Goal: Task Accomplishment & Management: Manage account settings

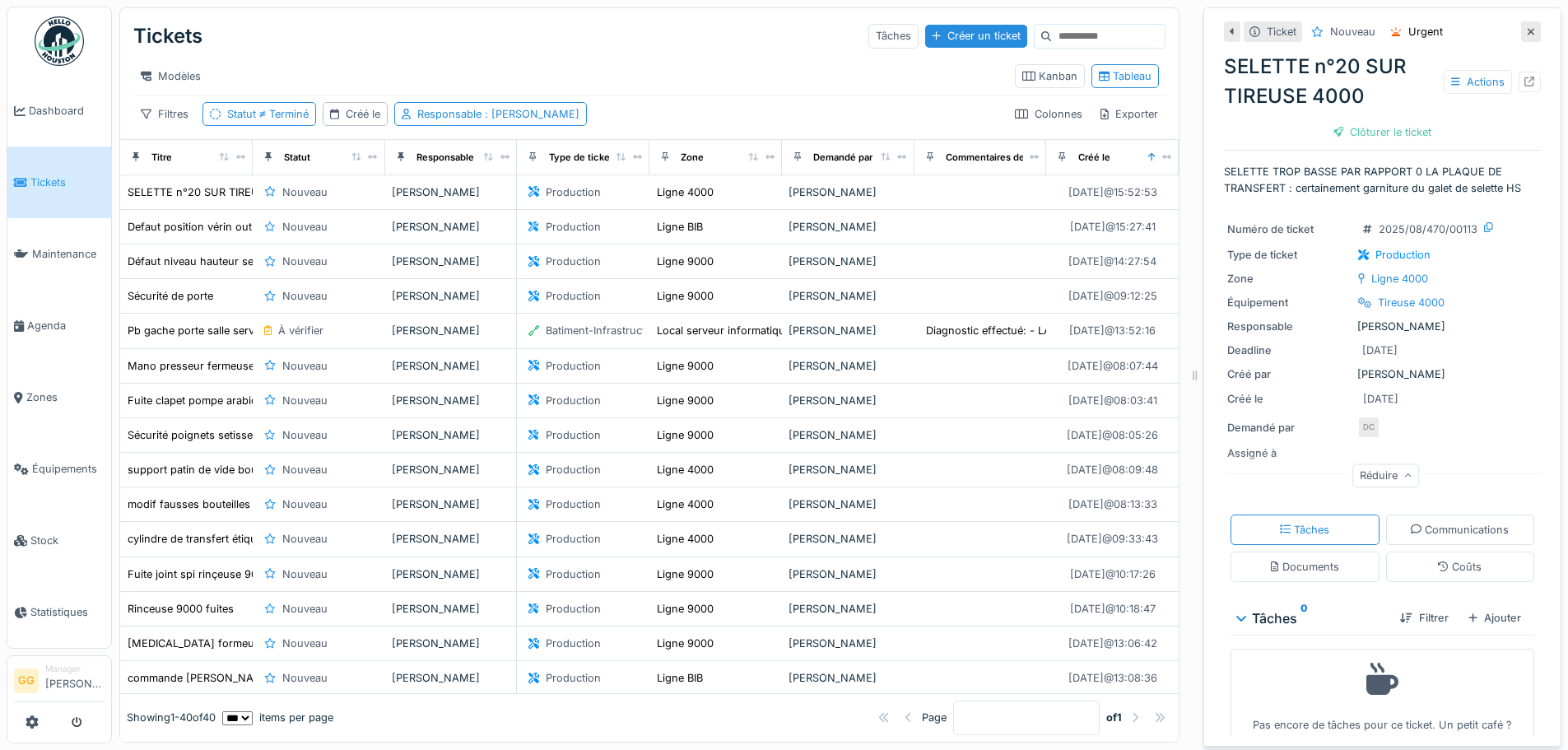
scroll to position [14, 0]
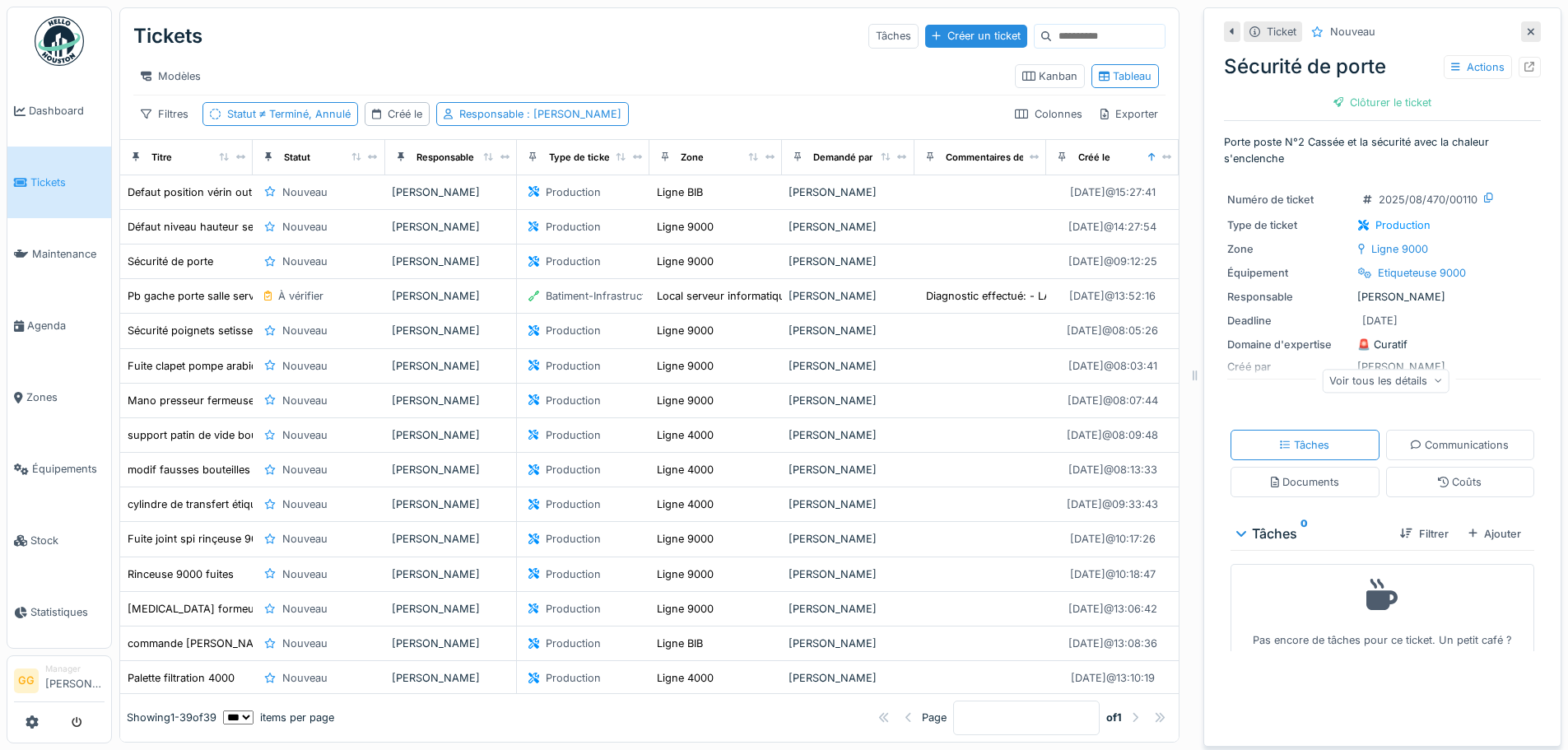
click at [81, 193] on link "Tickets" at bounding box center [59, 182] width 103 height 72
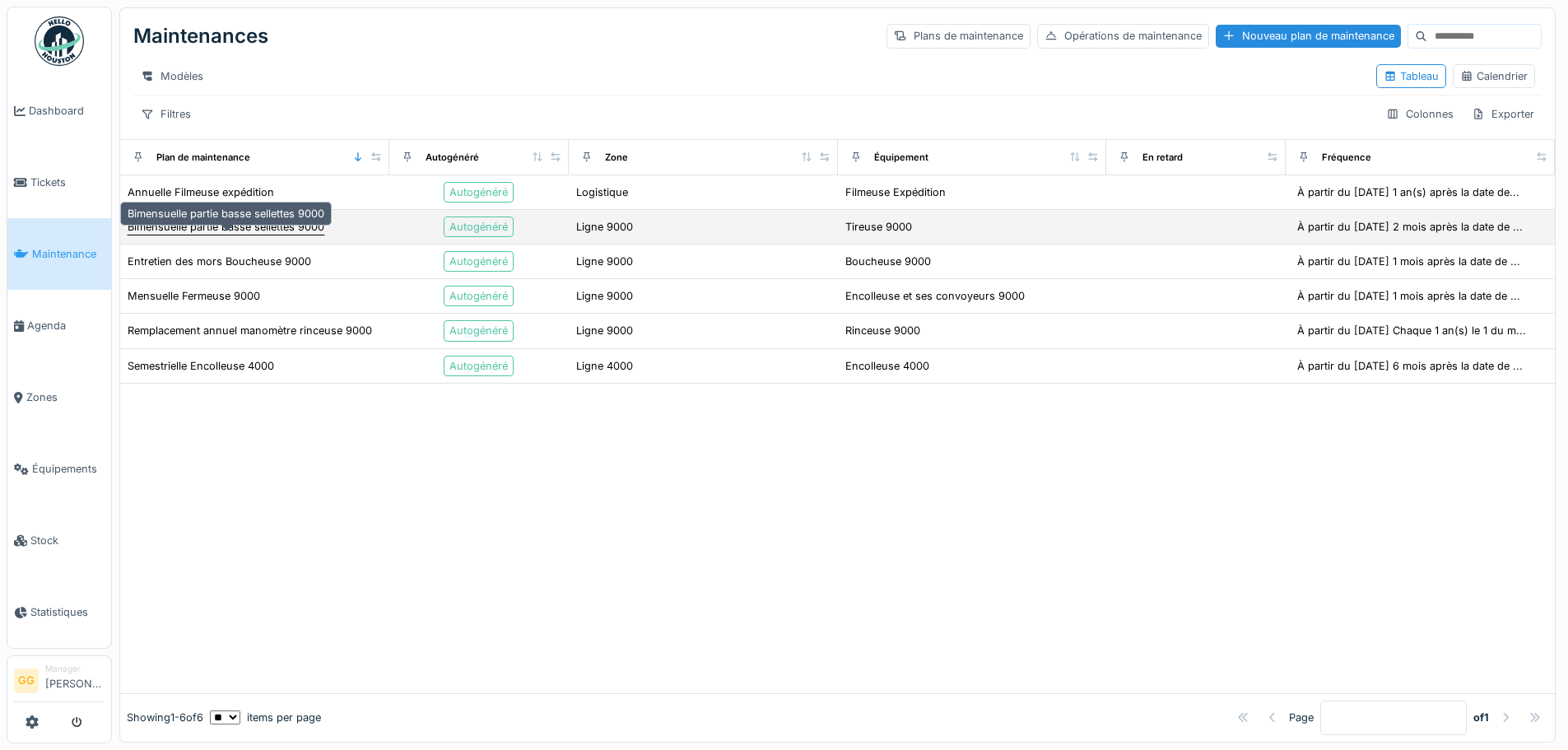
click at [294, 234] on div "Bimensuelle partie basse sellettes 9000" at bounding box center [226, 227] width 197 height 16
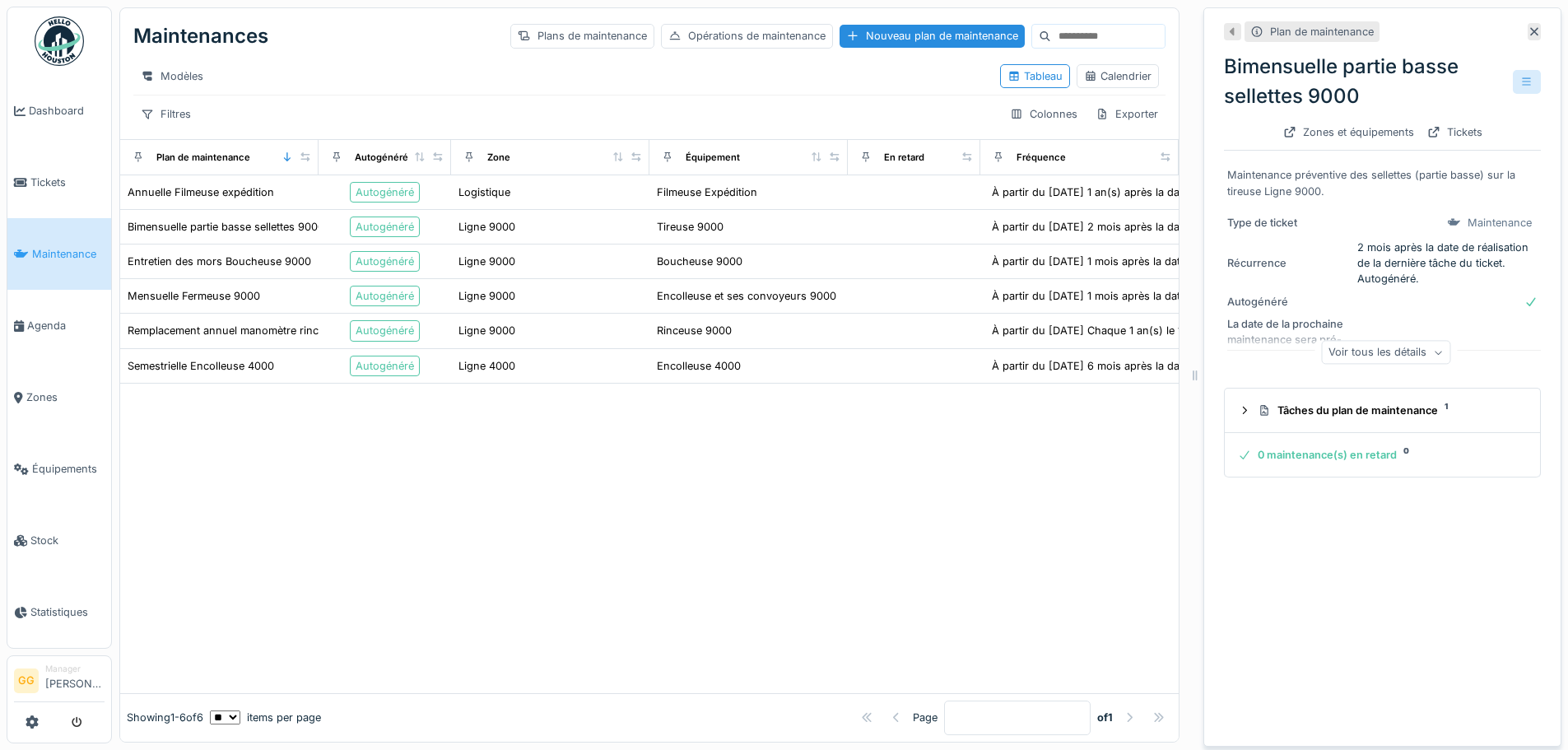
click at [1521, 81] on icon at bounding box center [1526, 81] width 9 height 8
click at [1409, 121] on div "Modifier" at bounding box center [1424, 118] width 148 height 24
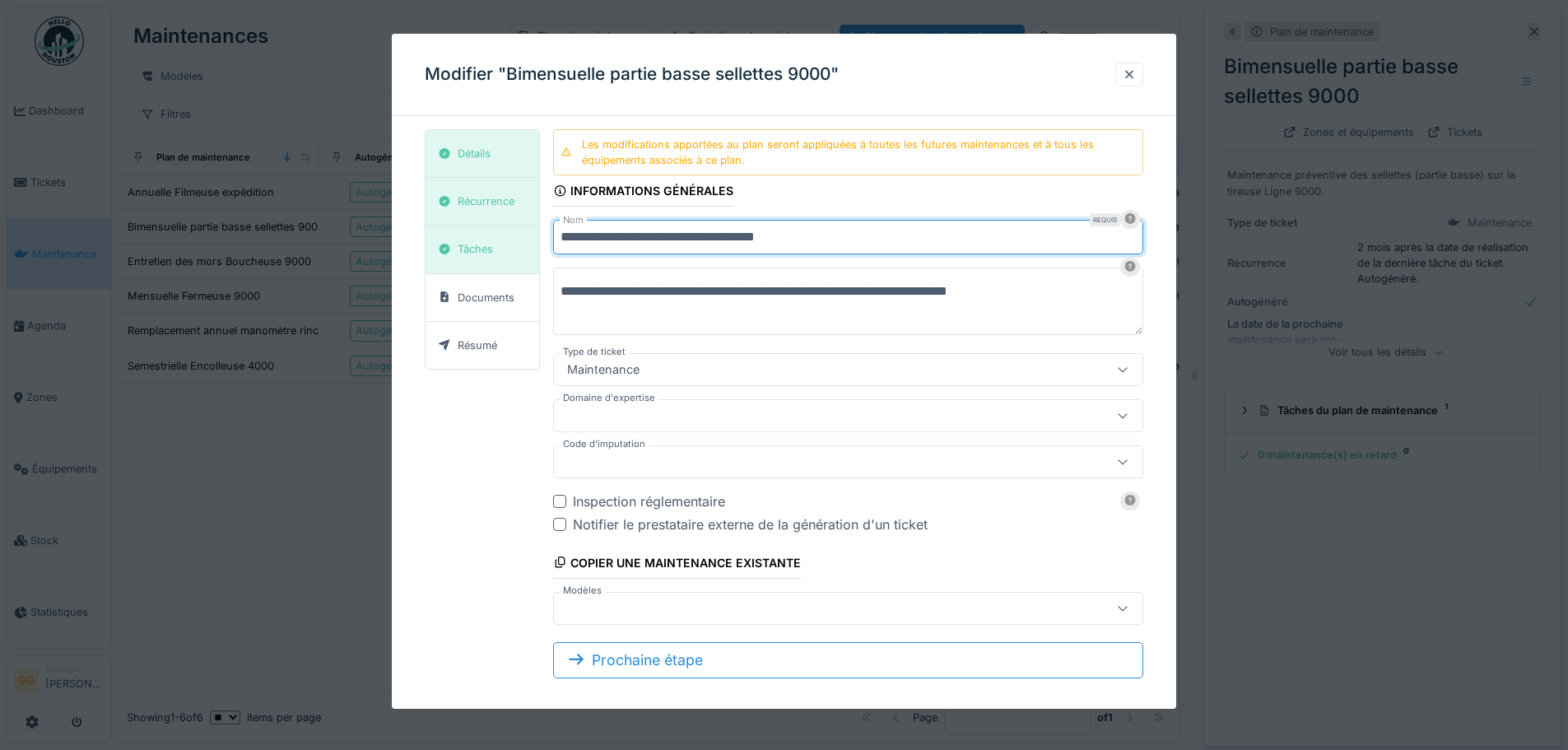
drag, startPoint x: 774, startPoint y: 238, endPoint x: 752, endPoint y: 239, distance: 22.0
click at [752, 239] on input "**********" at bounding box center [847, 237] width 590 height 35
drag, startPoint x: 777, startPoint y: 237, endPoint x: 727, endPoint y: 237, distance: 50.0
click at [727, 237] on input "**********" at bounding box center [847, 237] width 590 height 35
type input "**********"
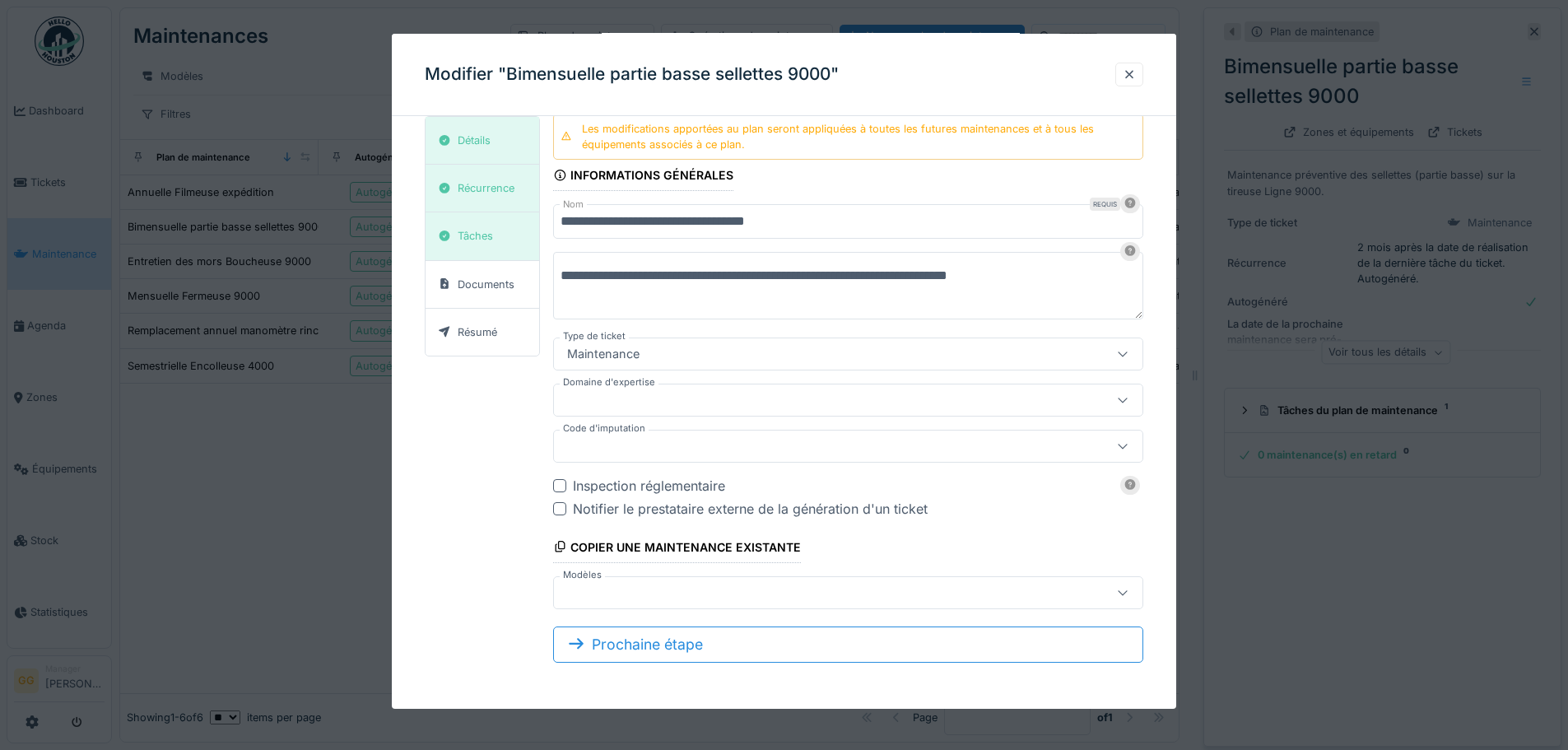
scroll to position [12, 0]
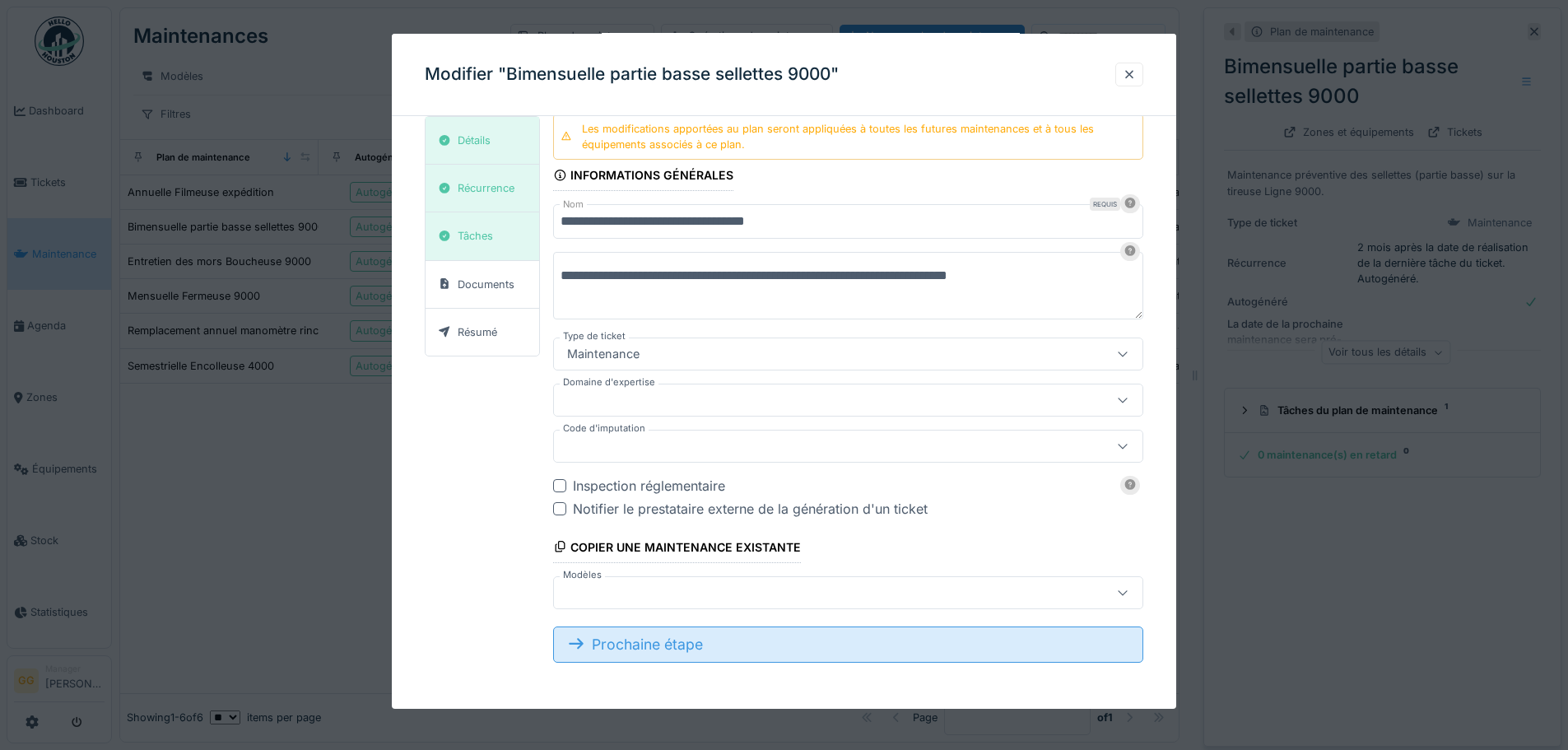
click at [671, 657] on div "Prochaine étape" at bounding box center [847, 645] width 590 height 36
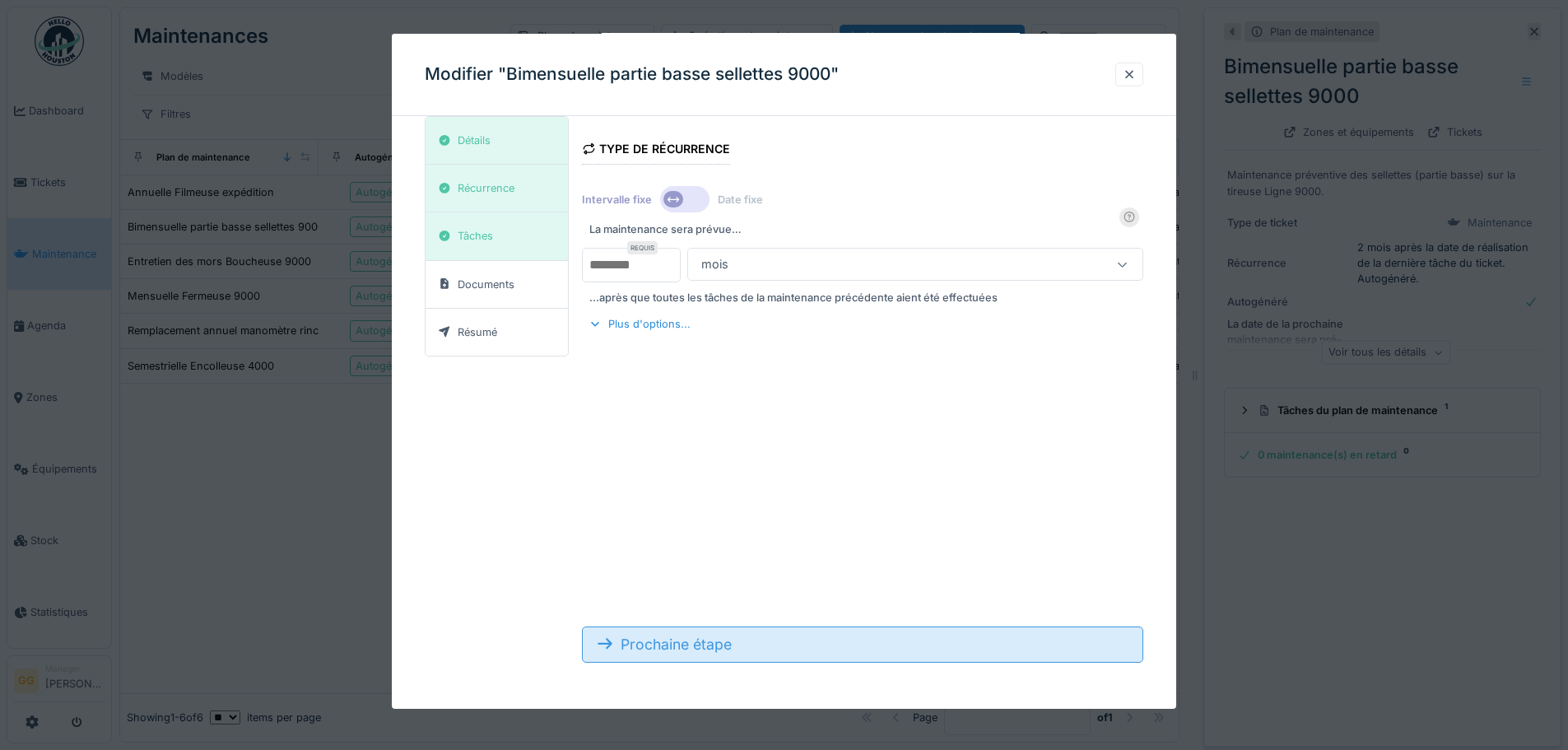
click at [691, 631] on div "Prochaine étape" at bounding box center [862, 645] width 561 height 36
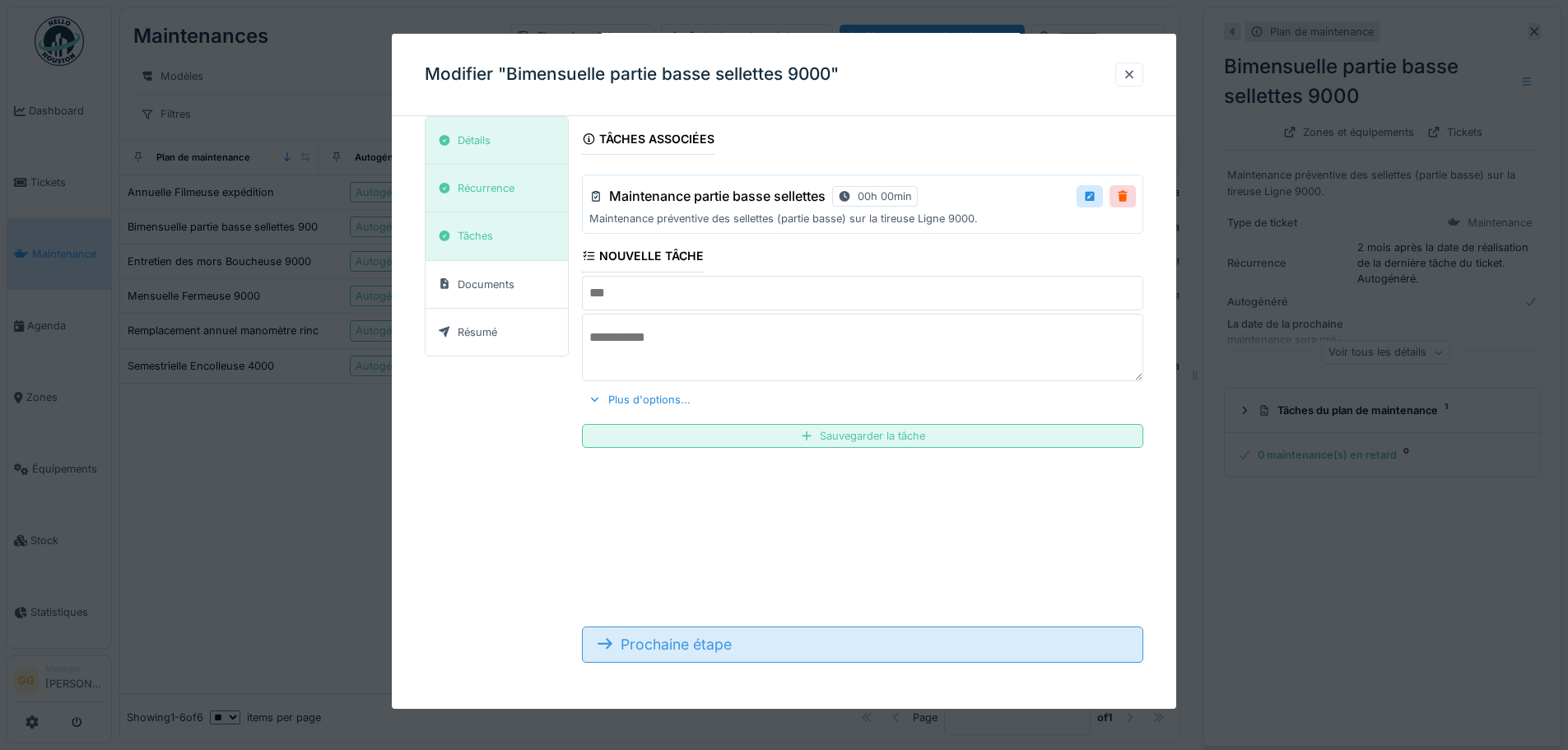
click at [689, 635] on div "Prochaine étape" at bounding box center [862, 645] width 561 height 36
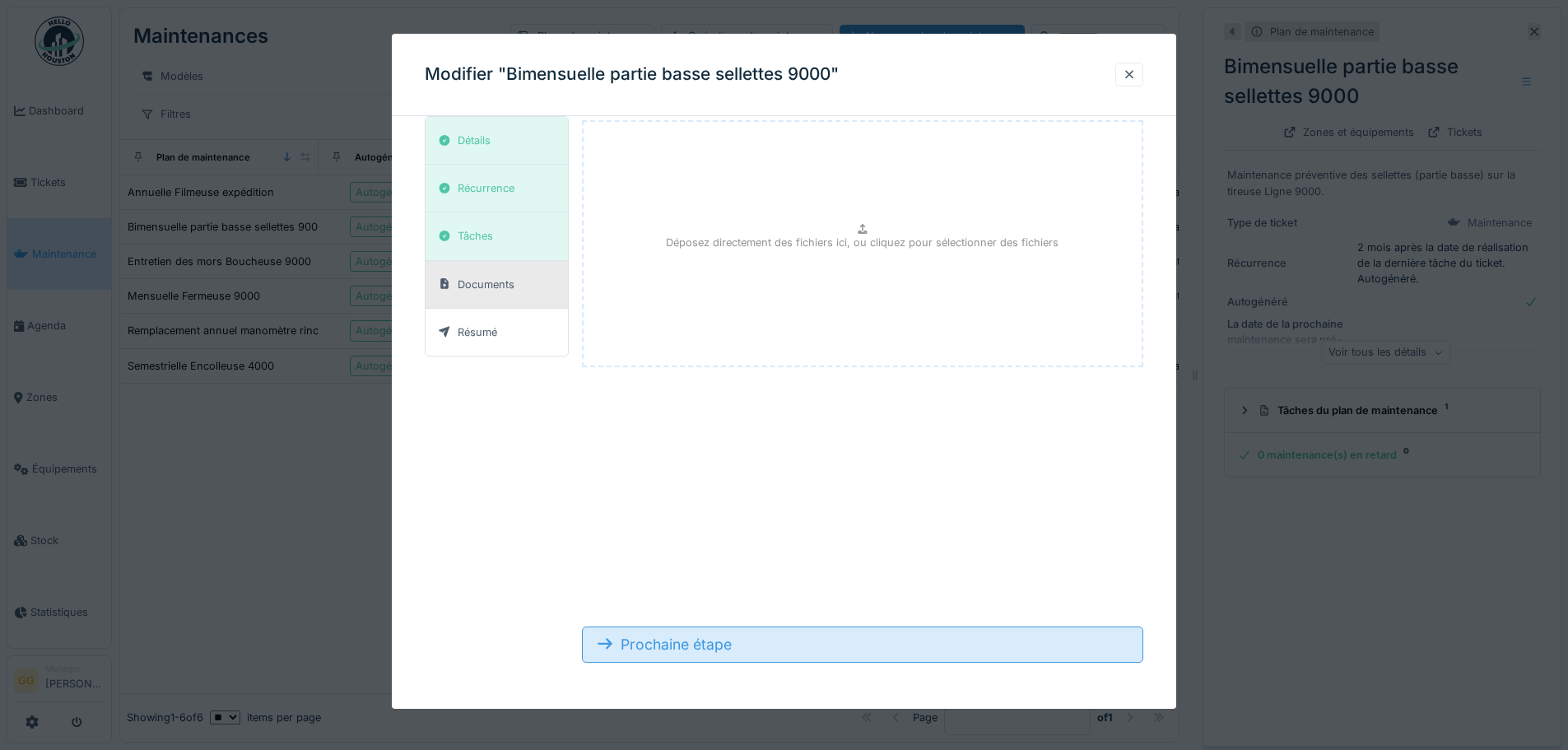
click at [688, 636] on div "Prochaine étape" at bounding box center [862, 645] width 561 height 36
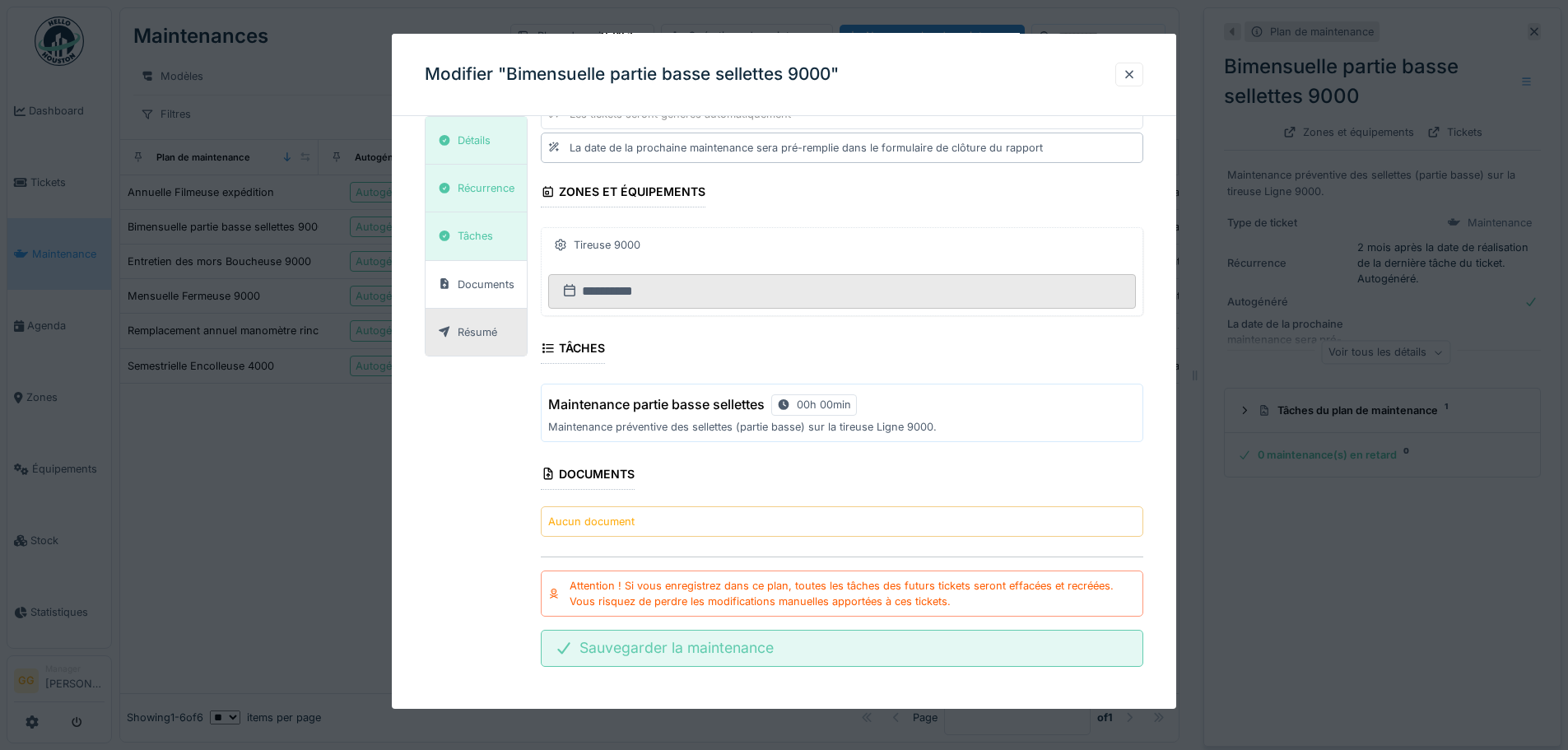
scroll to position [230, 0]
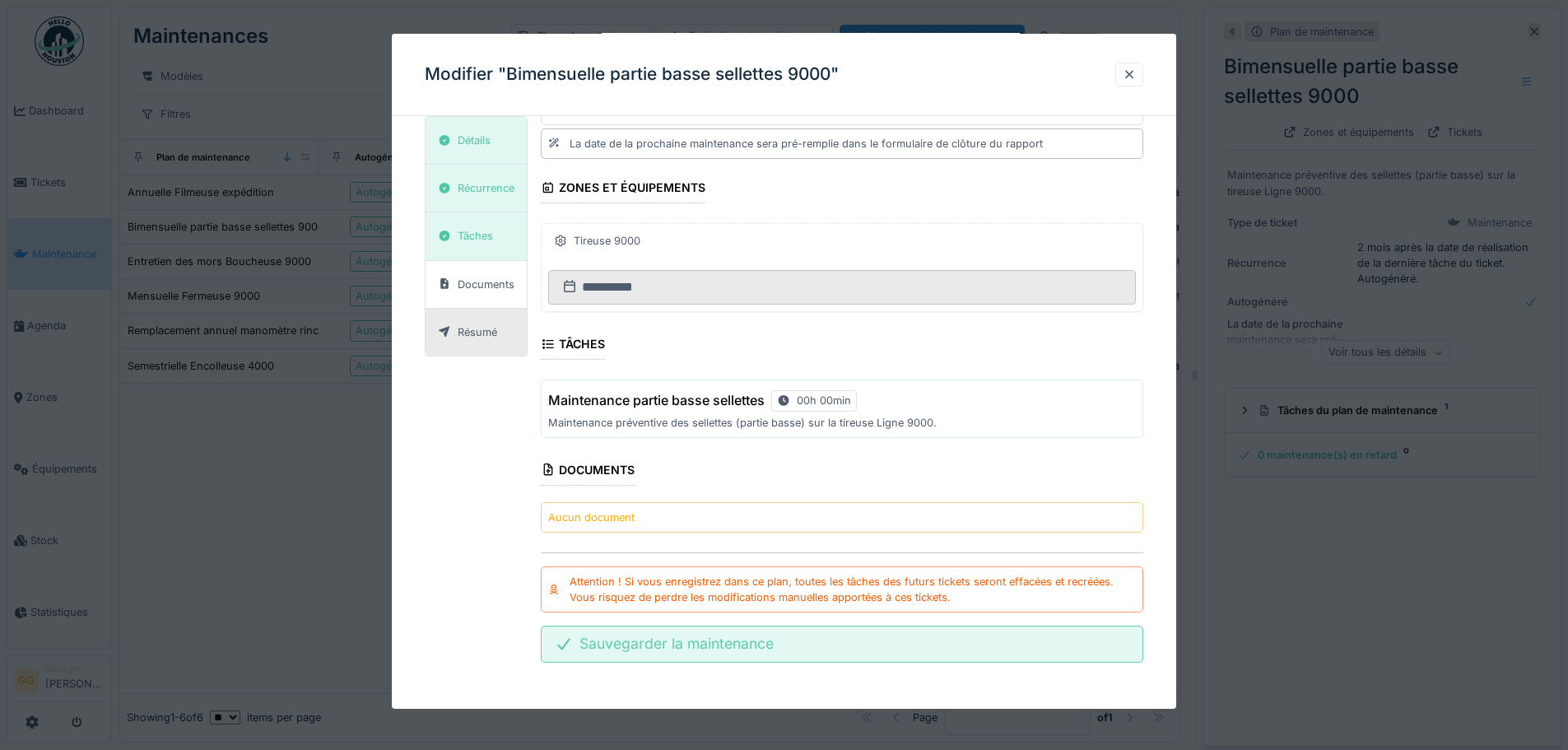
click at [724, 644] on div "Sauvegarder la maintenance" at bounding box center [842, 644] width 602 height 36
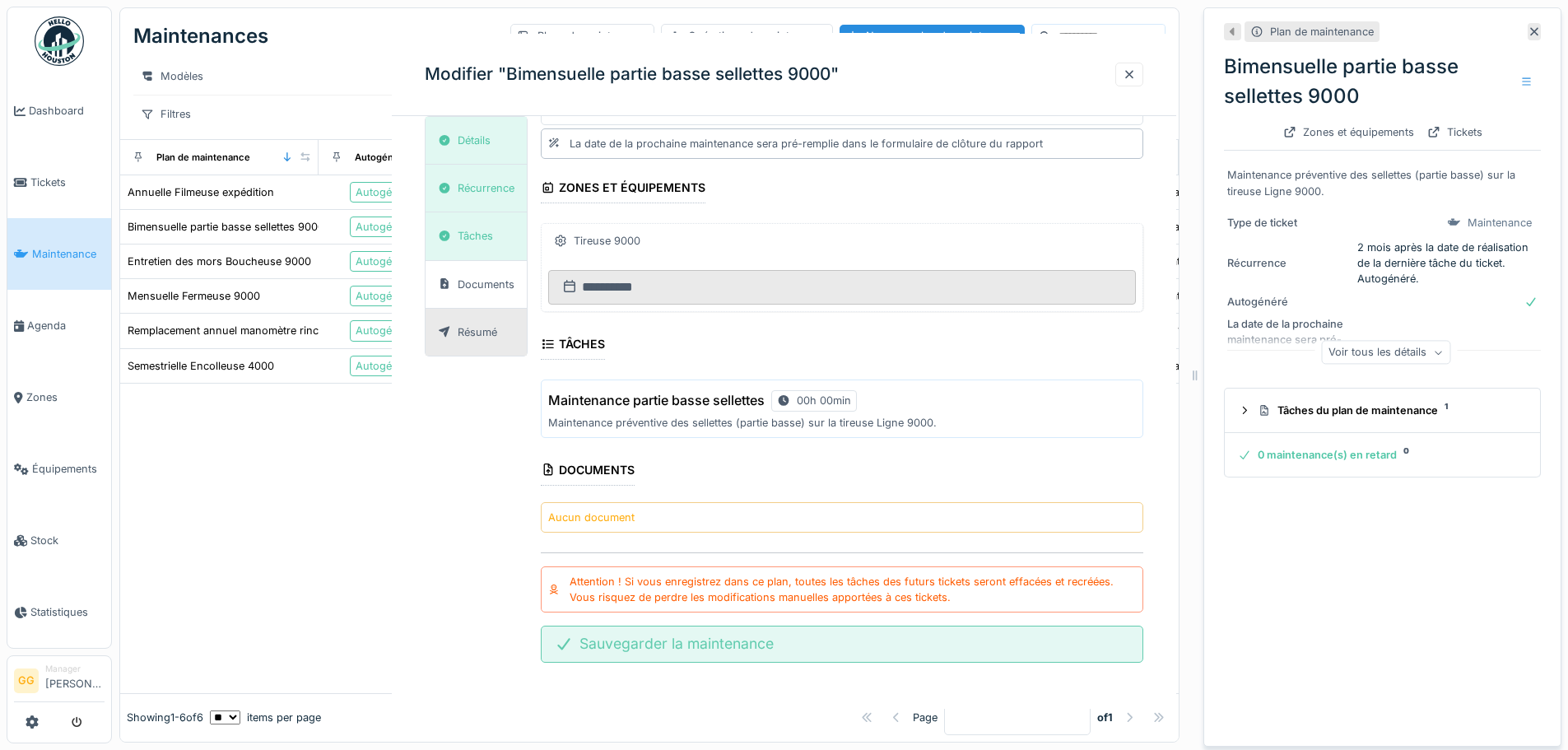
scroll to position [0, 0]
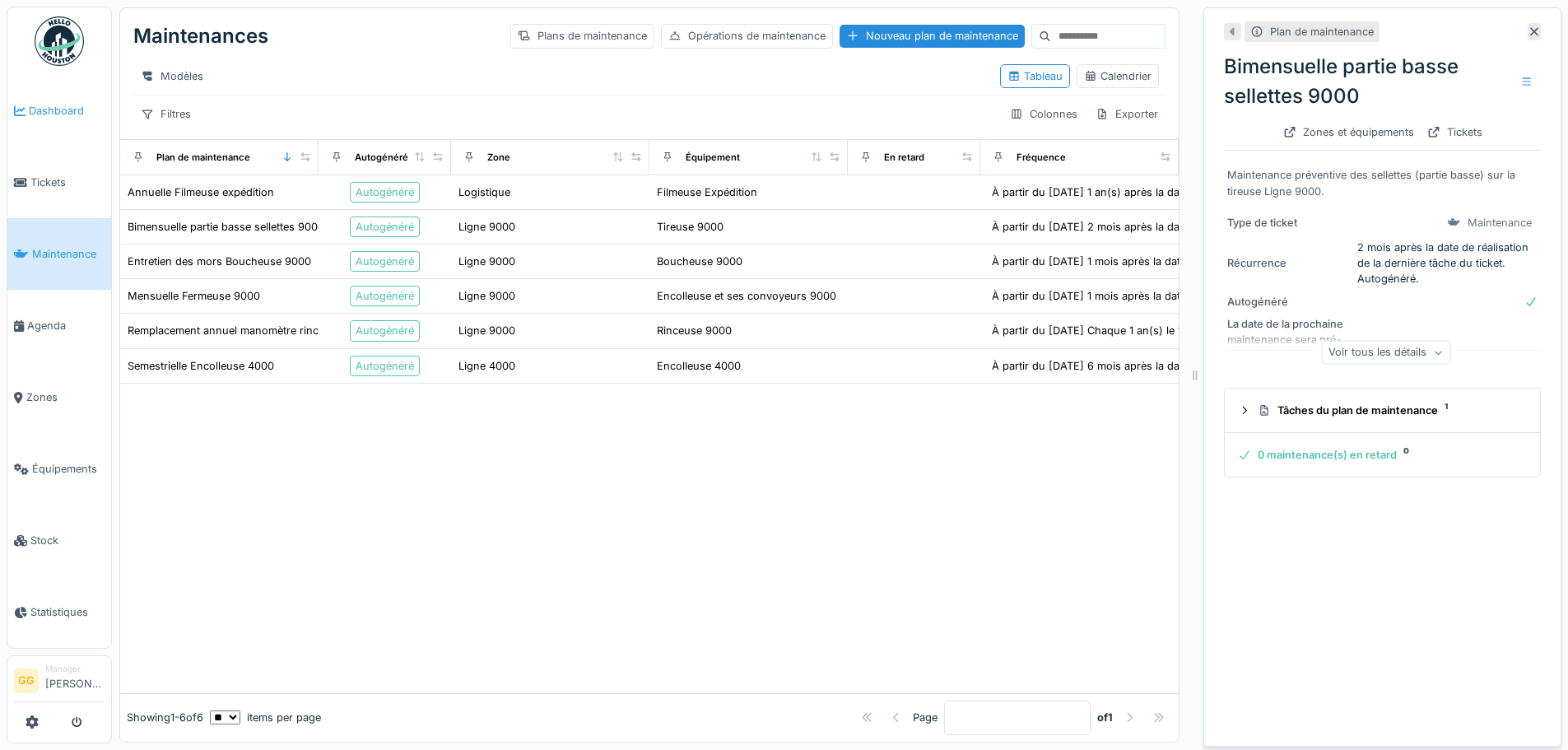
click at [60, 107] on span "Dashboard" at bounding box center [66, 110] width 76 height 16
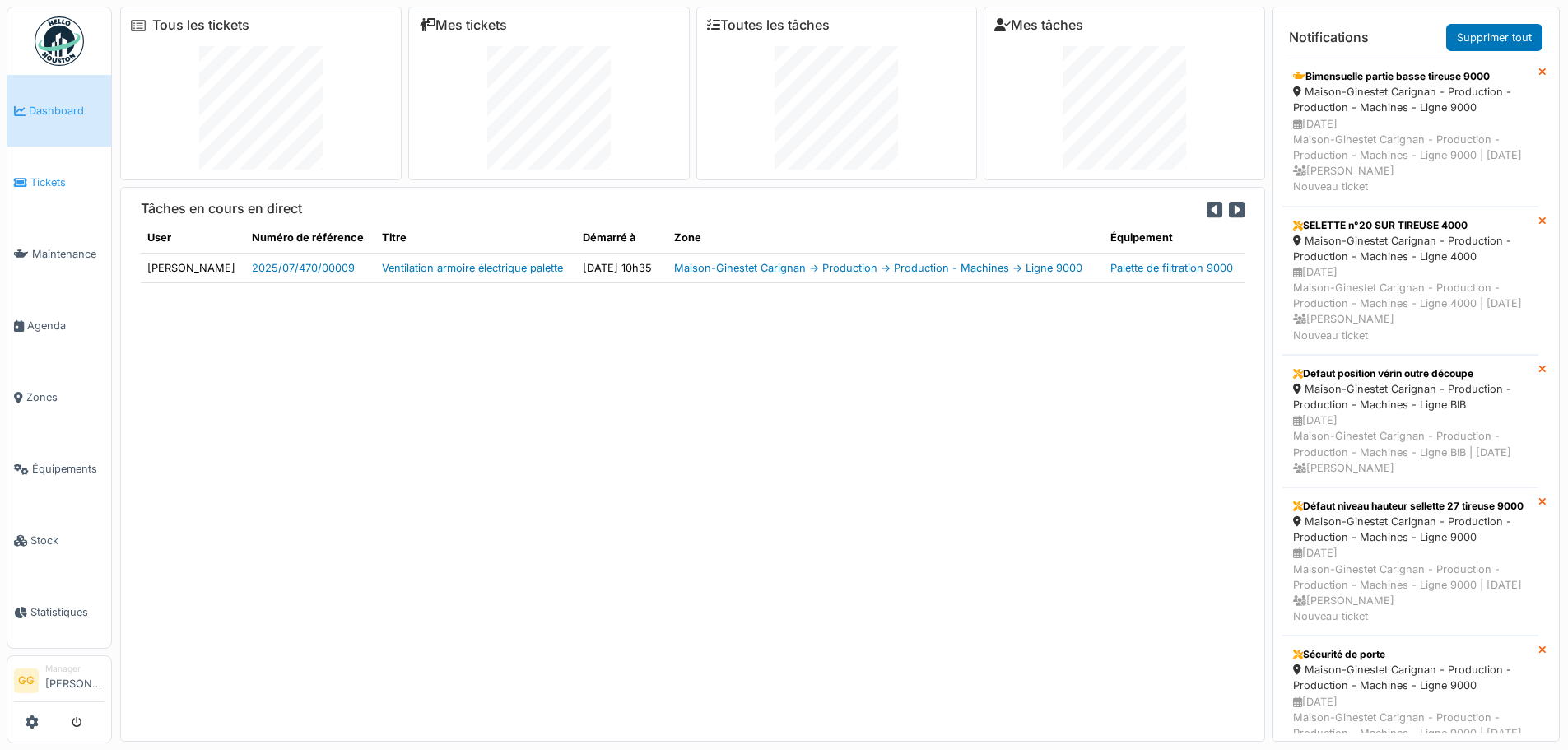
click at [41, 169] on link "Tickets" at bounding box center [59, 182] width 103 height 72
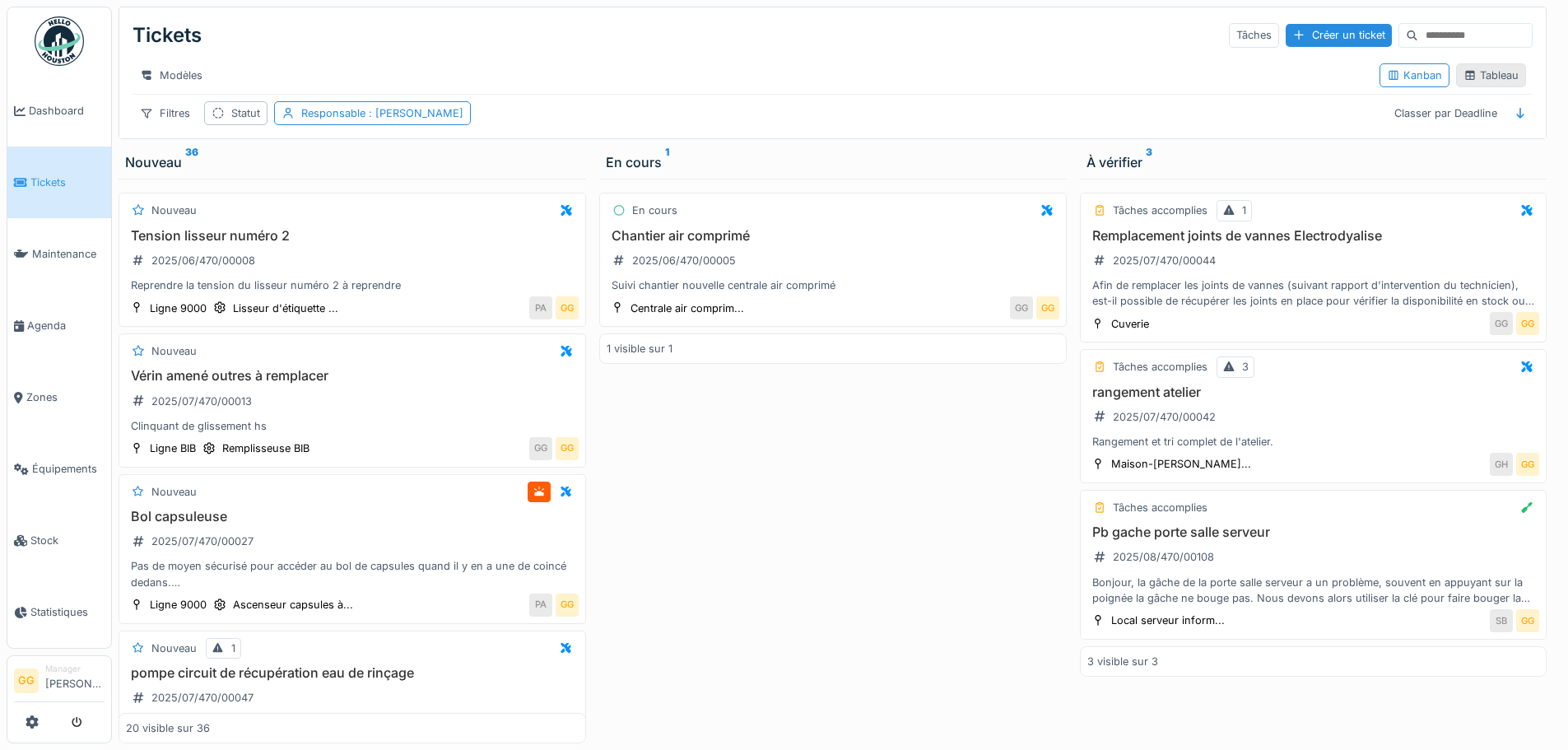
click at [1479, 83] on div "Tableau" at bounding box center [1491, 75] width 55 height 16
